Goal: Task Accomplishment & Management: Use online tool/utility

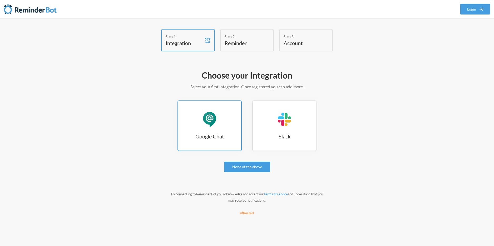
click at [215, 117] on div "Google Chat" at bounding box center [210, 119] width 16 height 16
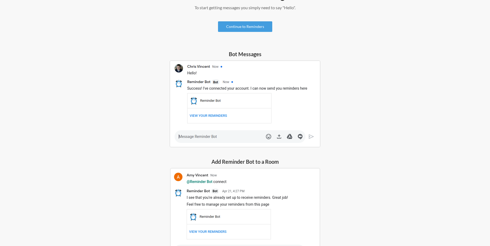
scroll to position [127, 0]
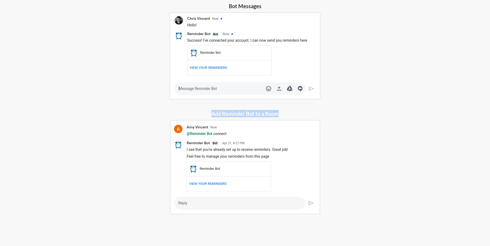
drag, startPoint x: 213, startPoint y: 111, endPoint x: 281, endPoint y: 107, distance: 68.3
click at [281, 107] on div "Invite Reminder Bot to Google Chat To start getting messages you simply need to…" at bounding box center [244, 87] width 305 height 295
click at [285, 107] on div "Invite Reminder Bot to Google Chat To start getting messages you simply need to…" at bounding box center [244, 87] width 305 height 295
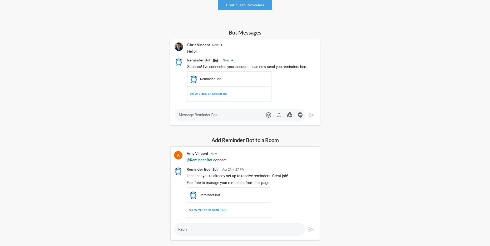
scroll to position [0, 0]
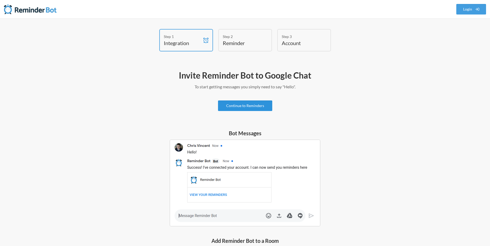
click at [253, 102] on link "Continue to Reminders" at bounding box center [245, 105] width 54 height 11
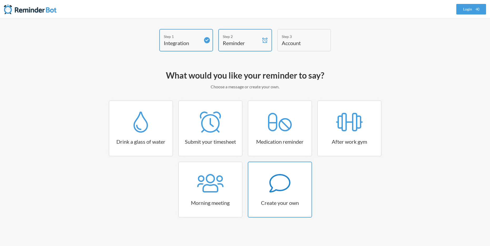
click at [268, 186] on div at bounding box center [279, 182] width 63 height 21
select select "11:30:00"
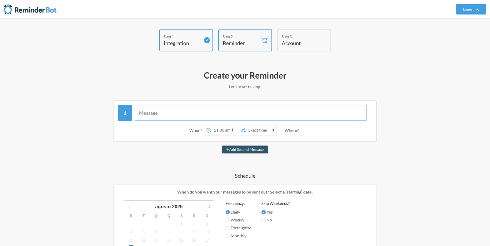
click at [205, 108] on input "text" at bounding box center [251, 113] width 232 height 16
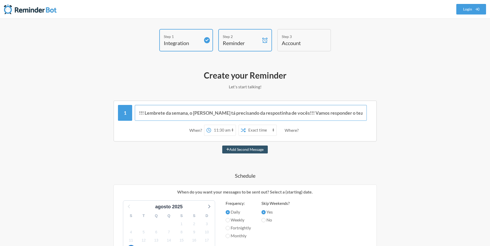
scroll to position [0, 14]
type input "Turma!!! Lembrete da semana, o Axel tá precisando da respostinha de vocês!!! Va…"
drag, startPoint x: 360, startPoint y: 115, endPoint x: 363, endPoint y: 112, distance: 3.4
click at [360, 114] on input "Turma!!! Lembrete da semana, o Axel tá precisando da respostinha de vocês!!! Va…" at bounding box center [251, 113] width 232 height 16
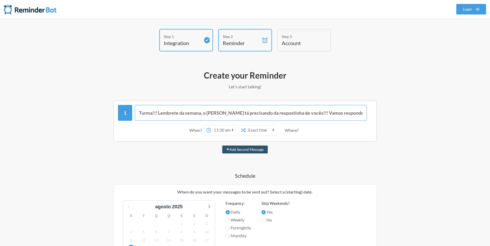
click at [363, 111] on input "Turma!!! Lembrete da semana, o Axel tá precisando da respostinha de vocês!!! Va…" at bounding box center [251, 113] width 232 height 16
click at [222, 145] on button "Add Second Message" at bounding box center [245, 149] width 46 height 8
select select "12:30:00"
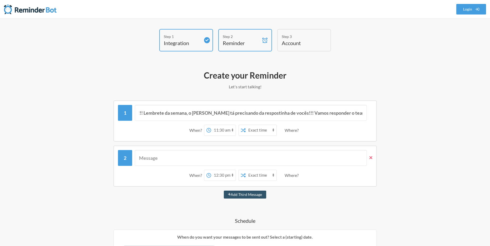
scroll to position [0, 0]
click at [370, 156] on icon at bounding box center [370, 157] width 3 height 5
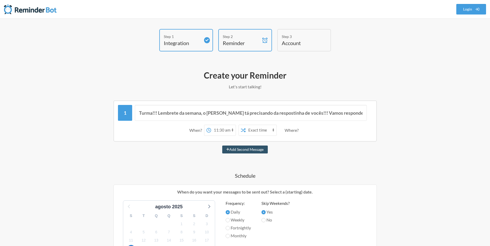
click at [370, 108] on div at bounding box center [370, 113] width 6 height 16
click at [360, 110] on input "Turma!!! Lembrete da semana, o Axel tá precisando da respostinha de vocês!!! Va…" at bounding box center [251, 113] width 232 height 16
click at [251, 151] on button "Add Second Message" at bounding box center [245, 149] width 46 height 8
select select "12:30:00"
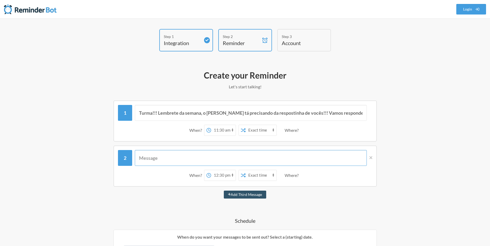
click at [213, 158] on input "text" at bounding box center [251, 158] width 232 height 16
paste input "⠀⠀⠀⠀⠀⢀⡀⣄⢀⡄⣀⠀⠀⠀⠀⠀⠀⠀⠀⠀⠀⢀⣀⣤⣴⡶⠶⠶⠖⠒⠒⠒⠲⠶⠶⢶⣤⣤⣀⠀⠀⠀⠀⠀⠀⠀⠀⠀⠀⠀⠀⠀⠀⡀⠀⠀⠀⠀⠀⠀ ⠀⠀⠀⠀⠰⣮⡿⠛⠻⠷⣯⣶⣀⡀⠀⠀⠀⠀…"
drag, startPoint x: 199, startPoint y: 152, endPoint x: 166, endPoint y: 158, distance: 33.1
click at [2, 167] on div "Step 1 Integration Step 2 Reminder Step 3 Account What would you like your remi…" at bounding box center [245, 243] width 490 height 451
click at [335, 159] on input "⠀⠀⠀⠀⠀⢀⡀⣄⢀⡄⣀⠀⠀⠀⠀⠀⠀⠀⠀⠀⠀⢀⣀⣤⣴⡶⠶⠶⠖⠒⠒⠒⠲⠶⠶⢶⣤⣤⣀⠀⠀⠀⠀⠀⠀⠀⠀⠀⠀⠀⠀⠀⠀⡀⠀⠀⠀⠀⠀⠀ ⠀⠀⠀⠀⠰⣮⡿⠛⠻⠷⣯⣶⣀⡀⠀⠀⠀⠀…" at bounding box center [251, 158] width 232 height 16
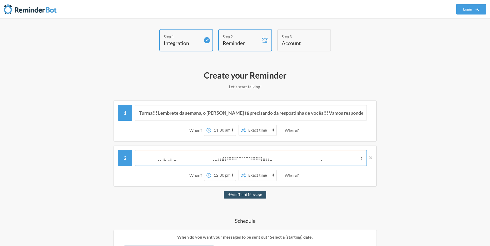
drag, startPoint x: 335, startPoint y: 159, endPoint x: 333, endPoint y: 168, distance: 9.0
click at [333, 168] on div "⠀⠀⠀⠀⠀⢀⡀⣄⢀⡄⣀⠀⠀⠀⠀⠀⠀⠀⠀⠀⠀⢀⣀⣤⣴⡶⠶⠶⠖⠒⠒⠒⠲⠶⠶⢶⣤⣤⣀⠀⠀⠀⠀⠀⠀⠀⠀⠀⠀⠀⠀⠀⠀⡀⠀⠀⠀⠀⠀⠀ ⠀⠀⠀⠀⠰⣮⡿⠛⠻⠷⣯⣶⣀⡀⠀⠀⠀⠀…" at bounding box center [245, 166] width 254 height 33
type input "⠀⠀⠀⠀⠀⢀⡀⣄⢀⡄⣀⠀⠀⠀⠀⠀⠀⠀⠀⠀⠀⢀⣀⣤⣴⡶⠶⠶⠖⠒⠒⠒⠲⠶⠶⢶⣤⣤⣀⠀⠀⠀⠀⠀⠀⠀⠀⠀⠀⠀⠀⠀⠀⡀⠀⠀⠀⠀⠀⠀ ⠀⠀⠀⠀⠰⣮⡿⠛⠻⠷⣯⣶⣀⡀⠀⠀⠀⠀…"
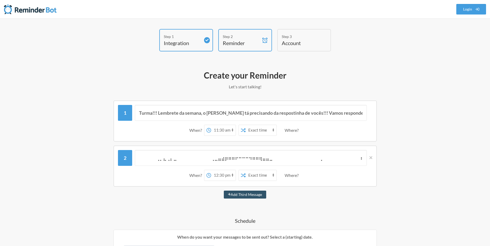
click at [374, 158] on div "⠀⠀⠀⠀⠀⢀⡀⣄⢀⡄⣀⠀⠀⠀⠀⠀⠀⠀⠀⠀⠀⢀⣀⣤⣴⡶⠶⠶⠖⠒⠒⠒⠲⠶⠶⢶⣤⣤⣀⠀⠀⠀⠀⠀⠀⠀⠀⠀⠀⠀⠀⠀⠀⡀⠀⠀⠀⠀⠀⠀ ⠀⠀⠀⠀⠰⣮⡿⠛⠻⠷⣯⣶⣀⡀⠀⠀⠀⠀…" at bounding box center [244, 165] width 263 height 41
click at [372, 158] on icon at bounding box center [370, 157] width 3 height 3
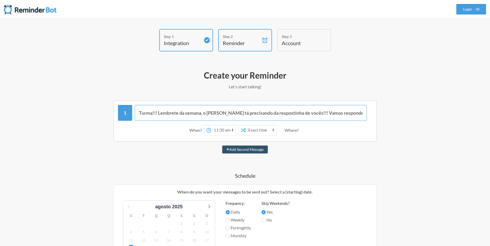
scroll to position [0, 14]
drag, startPoint x: 361, startPoint y: 118, endPoint x: 417, endPoint y: 120, distance: 56.1
click at [417, 120] on div "Step 1 Integration Step 2 Reminder Step 3 Account What would you like your remi…" at bounding box center [245, 221] width 490 height 406
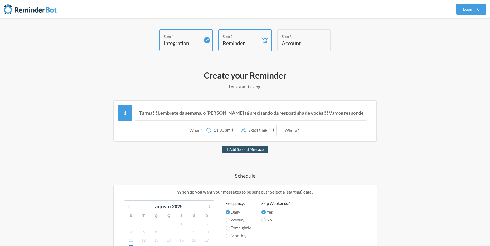
click at [367, 114] on div at bounding box center [370, 113] width 6 height 16
click at [360, 113] on input "Turma!!! Lembrete da semana, o Axel tá precisando da respostinha de vocês!!! Va…" at bounding box center [251, 113] width 232 height 16
drag, startPoint x: 357, startPoint y: 114, endPoint x: 371, endPoint y: 112, distance: 14.3
click at [371, 112] on div "Turma!!! Lembrete da semana, o Axel tá precisando da respostinha de vocês!!! Va…" at bounding box center [245, 113] width 254 height 16
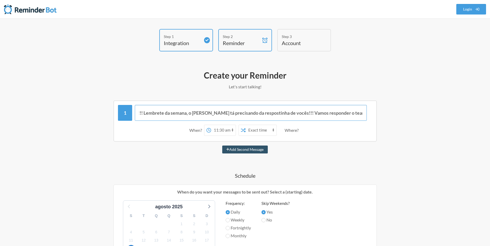
click at [363, 113] on input "Turma!!! Lembrete da semana, o Axel tá precisando da respostinha de vocês!!! Va…" at bounding box center [251, 113] width 232 height 16
paste input "꒰(˶• ᴗ •˶)꒱"
click at [338, 113] on input "Turma!!! Lembrete da semana, o Axel tá precisando da respostinha de vocês!!! Va…" at bounding box center [251, 113] width 232 height 16
type input "Turma!!! Lembrete da semana, o Axel tá precisando da respostinha de vocês!!! Va…"
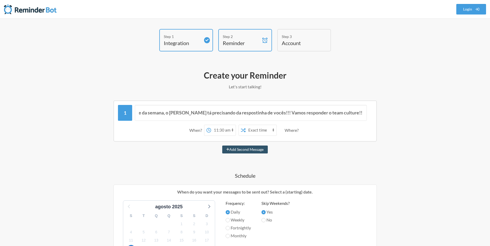
scroll to position [0, 0]
click at [219, 128] on select "12:00 am 12:15 am 12:30 am 12:45 am 1:00 am 1:15 am 1:30 am 1:45 am 2:00 am 2:1…" at bounding box center [223, 130] width 24 height 11
select select "09:00:00"
click at [211, 125] on select "12:00 am 12:15 am 12:30 am 12:45 am 1:00 am 1:15 am 1:30 am 1:45 am 2:00 am 2:1…" at bounding box center [223, 130] width 24 height 11
click at [288, 129] on div "Where?" at bounding box center [293, 130] width 16 height 11
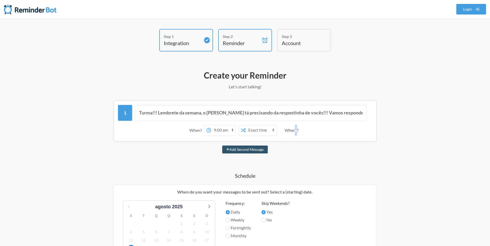
click at [297, 132] on div "Where?" at bounding box center [293, 130] width 16 height 11
click at [340, 130] on div "When? 12:00 am 12:15 am 12:30 am 12:45 am 1:00 am 1:15 am 1:30 am 1:45 am 2:00 …" at bounding box center [245, 130] width 254 height 16
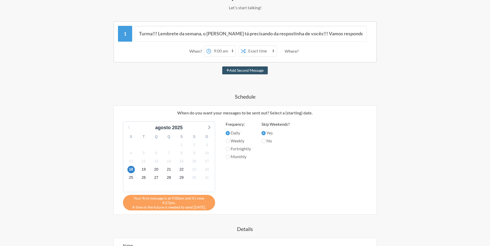
scroll to position [105, 0]
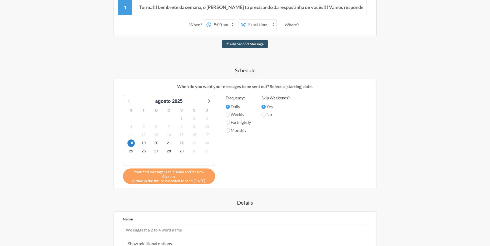
click at [230, 115] on label "Weekly" at bounding box center [238, 114] width 25 height 6
click at [230, 115] on input "Weekly" at bounding box center [228, 114] width 4 height 4
radio input "true"
click at [144, 142] on span "19" at bounding box center [143, 142] width 7 height 7
click at [143, 142] on span "19" at bounding box center [143, 142] width 7 height 7
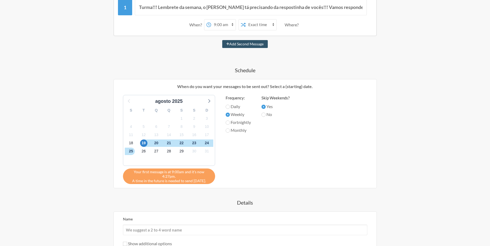
click at [230, 129] on label "Monthly" at bounding box center [238, 130] width 25 height 6
click at [230, 129] on input "Monthly" at bounding box center [228, 130] width 4 height 4
radio input "true"
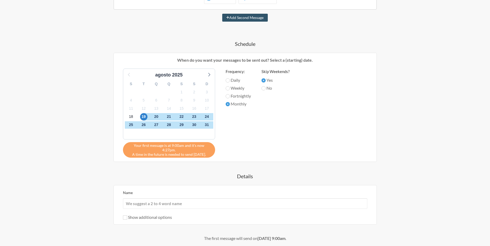
click at [230, 81] on label "Daily" at bounding box center [238, 80] width 25 height 6
click at [230, 81] on input "Daily" at bounding box center [228, 80] width 4 height 4
radio input "true"
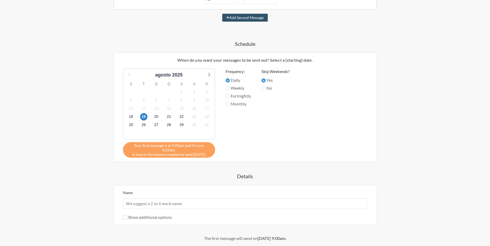
click at [230, 92] on div "Weekly" at bounding box center [238, 89] width 25 height 8
click at [229, 90] on label "Weekly" at bounding box center [238, 88] width 25 height 6
click at [229, 90] on input "Weekly" at bounding box center [228, 88] width 4 height 4
radio input "true"
click at [179, 151] on div "Your first message is at 9:00am and it's now 4:27pm. A time in the future is ne…" at bounding box center [169, 150] width 92 height 16
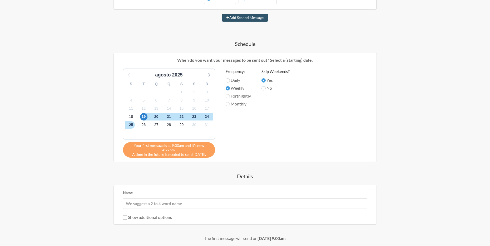
drag, startPoint x: 157, startPoint y: 146, endPoint x: 198, endPoint y: 149, distance: 40.9
click at [198, 149] on div "Your first message is at 9:00am and it's now 4:27pm. A time in the future is ne…" at bounding box center [169, 150] width 92 height 16
drag, startPoint x: 205, startPoint y: 149, endPoint x: 131, endPoint y: 147, distance: 74.3
click at [131, 147] on div "Your first message is at 9:00am and it's now 4:27pm. A time in the future is ne…" at bounding box center [169, 150] width 92 height 16
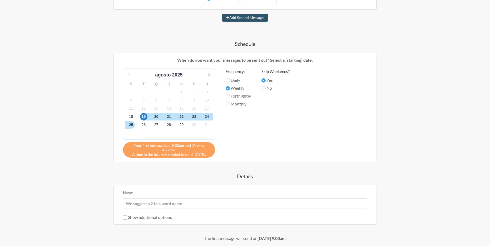
click at [131, 147] on span "Your first message is at 9:00am and it's now 4:27pm." at bounding box center [169, 147] width 84 height 9
drag, startPoint x: 125, startPoint y: 146, endPoint x: 195, endPoint y: 147, distance: 69.5
click at [195, 147] on div "Your first message is at 9:00am and it's now 4:27pm. A time in the future is ne…" at bounding box center [169, 150] width 92 height 16
click at [157, 145] on span "Your first message is at 9:00am and it's now 4:27pm." at bounding box center [169, 147] width 84 height 9
drag, startPoint x: 161, startPoint y: 146, endPoint x: 190, endPoint y: 146, distance: 29.0
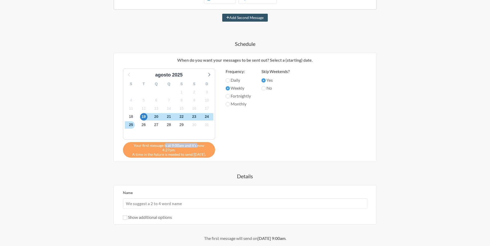
click at [190, 146] on span "Your first message is at 9:00am and it's now 4:27pm." at bounding box center [169, 147] width 84 height 9
drag, startPoint x: 190, startPoint y: 146, endPoint x: 199, endPoint y: 148, distance: 9.3
click at [199, 148] on div "Your first message is at 9:00am and it's now 4:27pm. A time in the future is ne…" at bounding box center [169, 150] width 92 height 16
click at [200, 148] on div "Your first message is at 9:00am and it's now 4:27pm. A time in the future is ne…" at bounding box center [169, 150] width 92 height 16
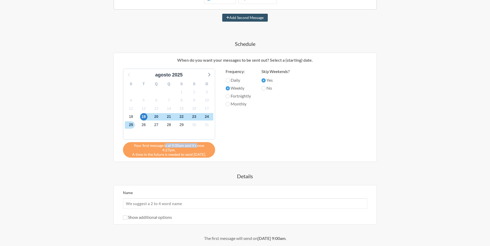
drag, startPoint x: 205, startPoint y: 149, endPoint x: 120, endPoint y: 146, distance: 85.4
click at [120, 146] on div "agosto 2025 S T Q Q S S D 28 29 30 31 1 2 3 4 5 6 7 8 9 10 11 12 13 14 15 16 17…" at bounding box center [245, 112] width 255 height 89
drag, startPoint x: 120, startPoint y: 146, endPoint x: 179, endPoint y: 148, distance: 59.3
click at [179, 148] on div "agosto 2025 S T Q Q S S D 28 29 30 31 1 2 3 4 5 6 7 8 9 10 11 12 13 14 15 16 17…" at bounding box center [245, 112] width 255 height 89
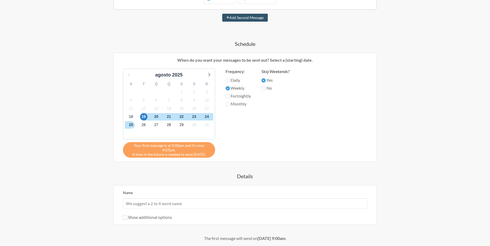
click at [180, 148] on div "Your first message is at 9:00am and it's now 4:27pm. A time in the future is ne…" at bounding box center [169, 150] width 92 height 16
click at [222, 150] on div "agosto 2025 S T Q Q S S D 28 29 30 31 1 2 3 4 5 6 7 8 9 10 11 12 13 14 15 16 17…" at bounding box center [245, 112] width 255 height 89
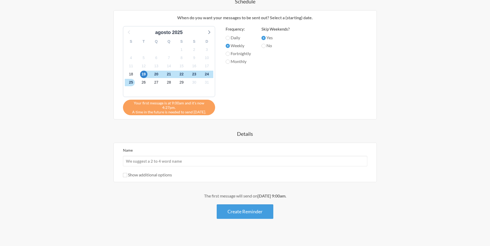
click at [285, 100] on div "Skip Weekends? Yes No" at bounding box center [275, 69] width 28 height 86
click at [157, 156] on input "Name" at bounding box center [245, 161] width 244 height 11
click at [243, 149] on div "Name" at bounding box center [245, 156] width 244 height 19
click at [149, 172] on label "Show additional options" at bounding box center [147, 174] width 49 height 5
click at [127, 173] on input "Show additional options" at bounding box center [125, 175] width 4 height 4
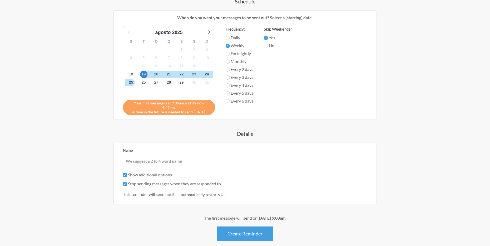
click at [150, 172] on label "Show additional options" at bounding box center [147, 174] width 49 height 5
click at [127, 173] on input "Show additional options" at bounding box center [125, 175] width 4 height 4
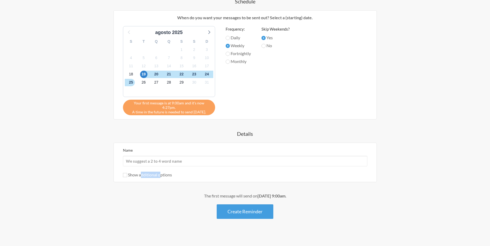
click at [150, 172] on label "Show additional options" at bounding box center [147, 174] width 49 height 5
click at [127, 173] on input "Show additional options" at bounding box center [125, 175] width 4 height 4
checkbox input "true"
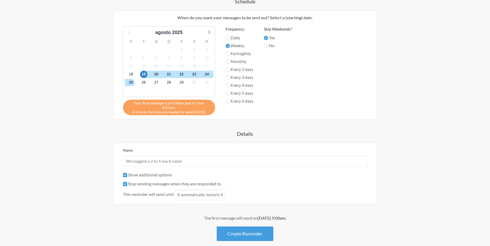
click at [238, 180] on div "Stop sending messages when they are responded to." at bounding box center [245, 183] width 244 height 6
click at [156, 181] on label "Stop sending messages when they are responded to." at bounding box center [172, 183] width 99 height 5
click at [127, 182] on input "Stop sending messages when they are responded to." at bounding box center [125, 184] width 4 height 4
click at [156, 181] on label "Stop sending messages when they are responded to." at bounding box center [172, 183] width 99 height 5
click at [127, 182] on input "Stop sending messages when they are responded to." at bounding box center [125, 184] width 4 height 4
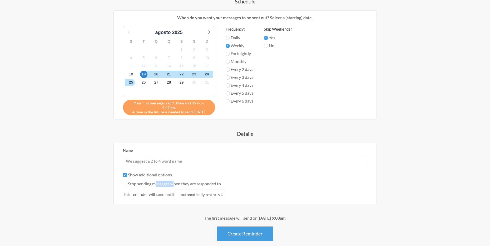
checkbox input "true"
click at [98, 164] on div "Turma!!! Lembrete da semana, o Axel tá precisando da respostinha de vocês!!! Va…" at bounding box center [244, 83] width 305 height 314
click at [127, 173] on input "Show additional options" at bounding box center [125, 175] width 4 height 4
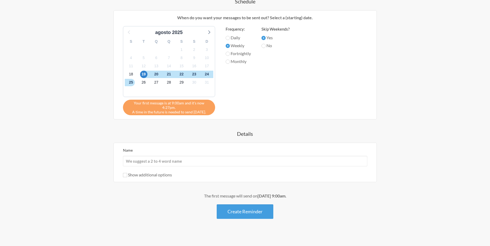
click at [152, 172] on label "Show additional options" at bounding box center [147, 174] width 49 height 5
click at [127, 173] on input "Show additional options" at bounding box center [125, 175] width 4 height 4
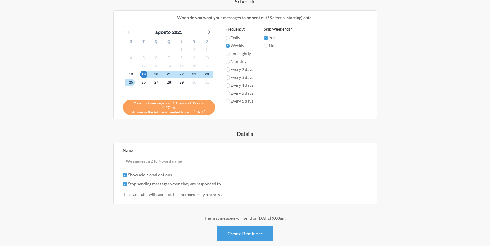
click at [216, 194] on select "it automatically restarts it is replied to" at bounding box center [200, 194] width 51 height 11
click at [218, 189] on select "it automatically restarts it is replied to" at bounding box center [200, 194] width 51 height 11
click at [143, 166] on div "Name Show additional options Hide this reminder from calendars Stop sending mes…" at bounding box center [245, 173] width 244 height 53
click at [143, 172] on label "Show additional options" at bounding box center [147, 174] width 49 height 5
click at [127, 173] on input "Show additional options" at bounding box center [125, 175] width 4 height 4
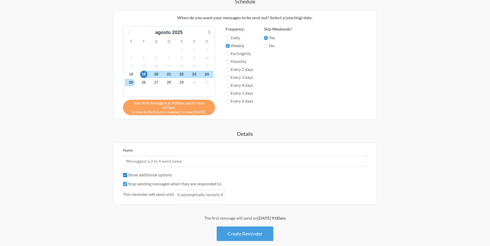
checkbox input "false"
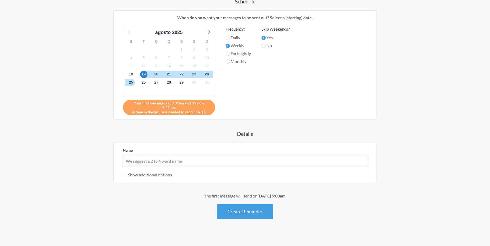
click at [181, 156] on input "Name" at bounding box center [245, 161] width 244 height 11
type input "Axel Team Culture"
click at [356, 200] on div "The first message will send on August 19th, at 9:00am . Create Reminder" at bounding box center [244, 205] width 305 height 26
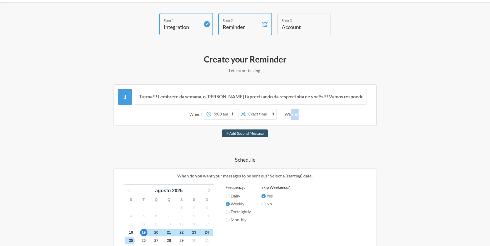
drag, startPoint x: 290, startPoint y: 114, endPoint x: 313, endPoint y: 113, distance: 22.7
click at [313, 113] on div "When? 12:00 am 12:15 am 12:30 am 12:45 am 1:00 am 1:15 am 1:30 am 1:45 am 2:00 …" at bounding box center [245, 114] width 254 height 16
click at [351, 116] on div "When? 12:00 am 12:15 am 12:30 am 12:45 am 1:00 am 1:15 am 1:30 am 1:45 am 2:00 …" at bounding box center [245, 114] width 254 height 16
click at [282, 117] on div "When? 12:00 am 12:15 am 12:30 am 12:45 am 1:00 am 1:15 am 1:30 am 1:45 am 2:00 …" at bounding box center [245, 114] width 254 height 16
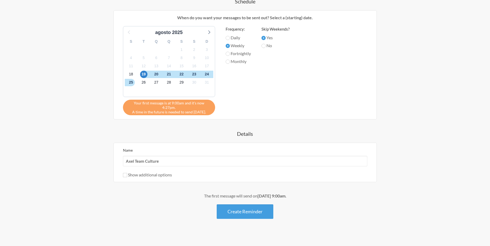
scroll to position [0, 0]
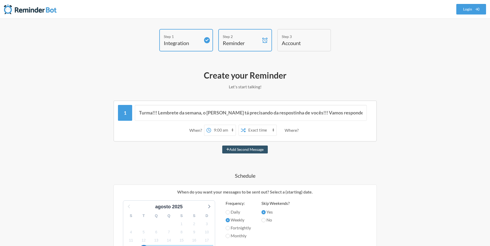
click at [293, 36] on div "Step 3" at bounding box center [300, 37] width 37 height 6
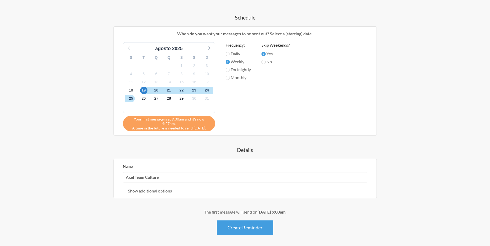
scroll to position [174, 0]
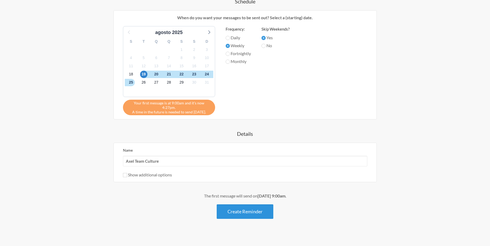
click at [261, 212] on button "Create Reminder" at bounding box center [245, 211] width 57 height 14
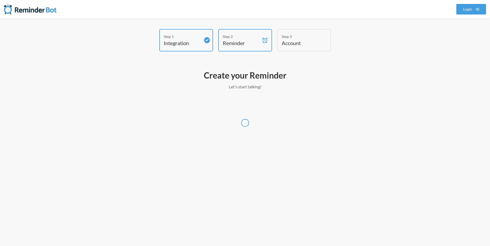
scroll to position [0, 0]
select select "America/Fortaleza"
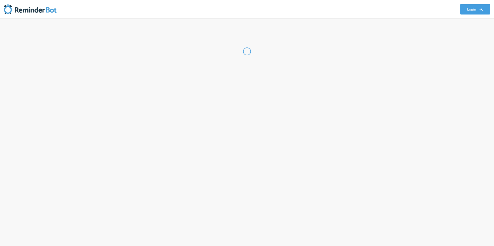
select select "BR"
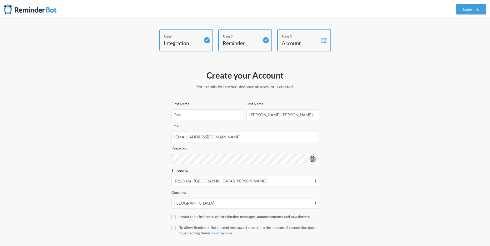
scroll to position [28, 0]
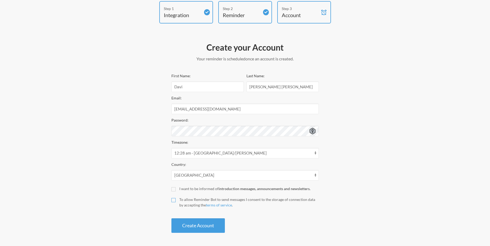
click at [174, 199] on input "To allow Reminder Bot to send messages I consent to the storage of connection d…" at bounding box center [173, 200] width 4 height 4
checkbox input "true"
click at [211, 217] on div "First Name: Davi Last Name: Aleixo de Carvalho Email: davicarvalho@ciandt.com P…" at bounding box center [244, 152] width 147 height 160
click at [210, 226] on button "Create Account" at bounding box center [197, 225] width 53 height 14
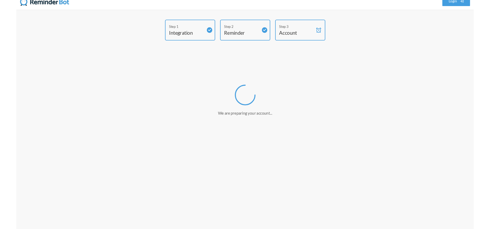
scroll to position [8, 0]
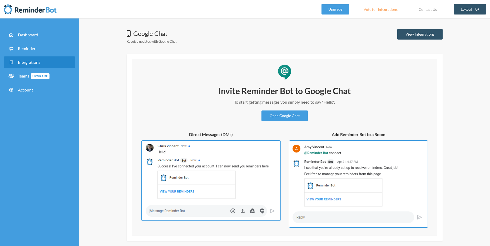
click at [178, 51] on div "Google Chat Receive updates with Google Chat View Integrations Invite Reminder …" at bounding box center [285, 135] width 316 height 212
click at [47, 45] on link "Reminders" at bounding box center [39, 49] width 71 height 12
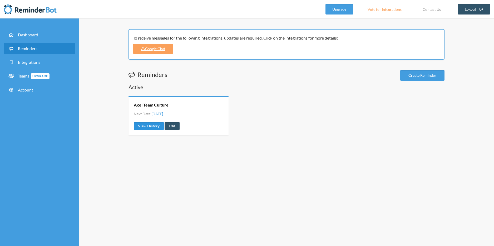
click at [153, 127] on link "View History" at bounding box center [149, 126] width 30 height 8
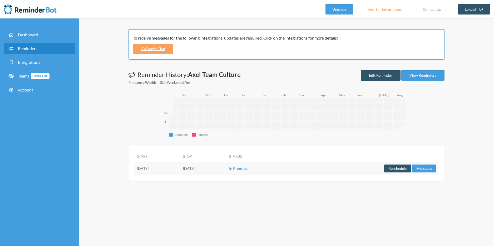
click at [43, 43] on link "Reminders" at bounding box center [39, 49] width 71 height 12
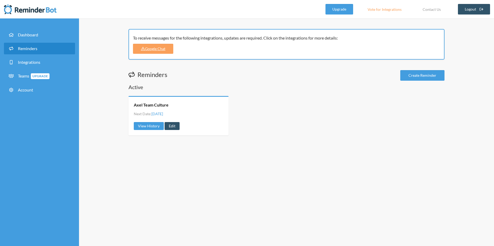
click at [175, 130] on div "Axel Team Culture Next Date: Tuesday, August 19 View History Edit" at bounding box center [178, 115] width 100 height 39
click at [174, 127] on link "Edit" at bounding box center [172, 126] width 15 height 8
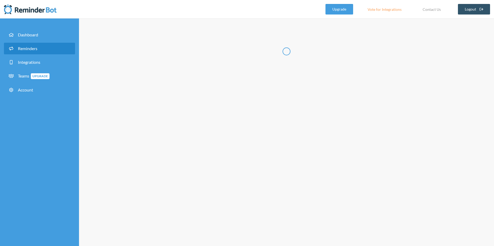
radio input "false"
radio input "true"
type input "Axel Team Culture"
select select "09:00:00"
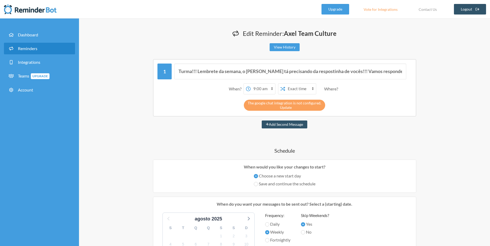
click at [285, 107] on link "Update" at bounding box center [286, 107] width 12 height 4
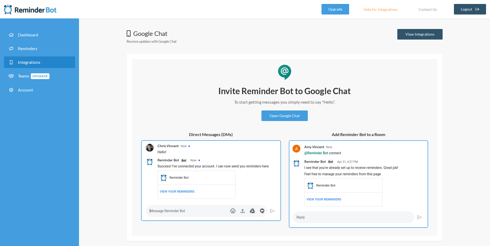
click at [281, 122] on div "Invite Reminder Bot to Google Chat To start getting messages you simply need to…" at bounding box center [284, 156] width 295 height 142
click at [282, 114] on link "Open Google Chat" at bounding box center [284, 115] width 46 height 11
click at [418, 32] on link "View Integrations" at bounding box center [419, 34] width 45 height 11
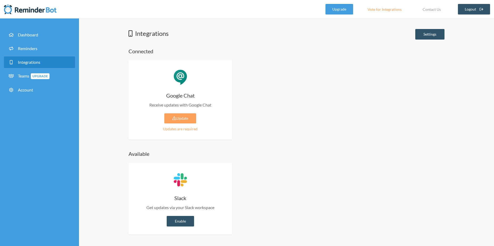
click at [193, 129] on div "Updates are required" at bounding box center [180, 129] width 88 height 6
click at [185, 119] on link "Update" at bounding box center [180, 118] width 32 height 10
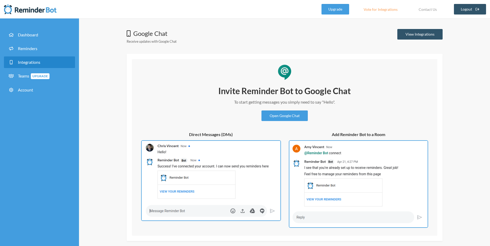
scroll to position [21, 0]
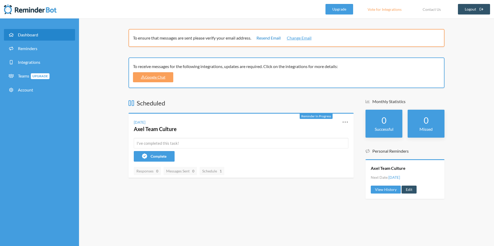
click at [274, 39] on link "Resend Email" at bounding box center [268, 38] width 24 height 6
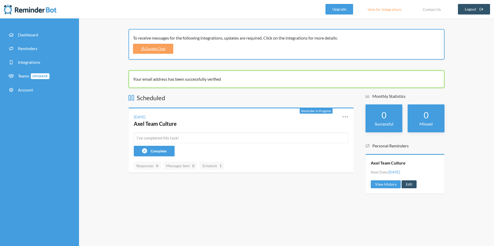
click at [201, 73] on div "Your email address has been successfully verified" at bounding box center [286, 79] width 316 height 18
click at [151, 46] on link "Google Chat" at bounding box center [153, 49] width 40 height 10
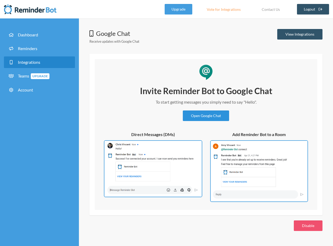
click at [207, 117] on link "Open Google Chat" at bounding box center [206, 115] width 46 height 11
click at [289, 89] on div "Invite Reminder Bot to Google Chat To start getting messages you simply need to…" at bounding box center [206, 143] width 212 height 116
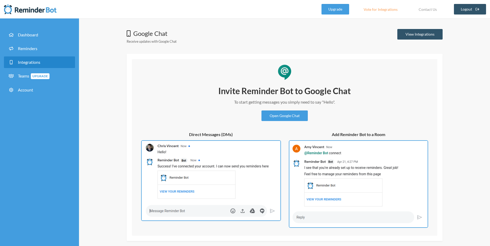
click at [224, 161] on img at bounding box center [211, 180] width 140 height 81
click at [434, 32] on link "View Integrations" at bounding box center [419, 34] width 45 height 11
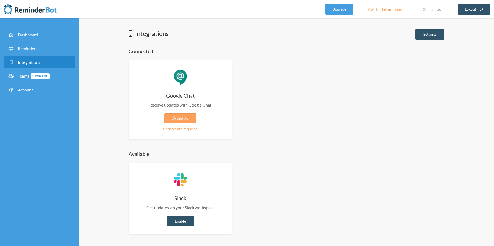
click at [179, 130] on div "Updates are required" at bounding box center [180, 129] width 88 height 6
click at [234, 50] on h4 "Connected" at bounding box center [286, 50] width 316 height 7
click at [474, 8] on link "Logout" at bounding box center [474, 9] width 32 height 11
